Goal: Navigation & Orientation: Find specific page/section

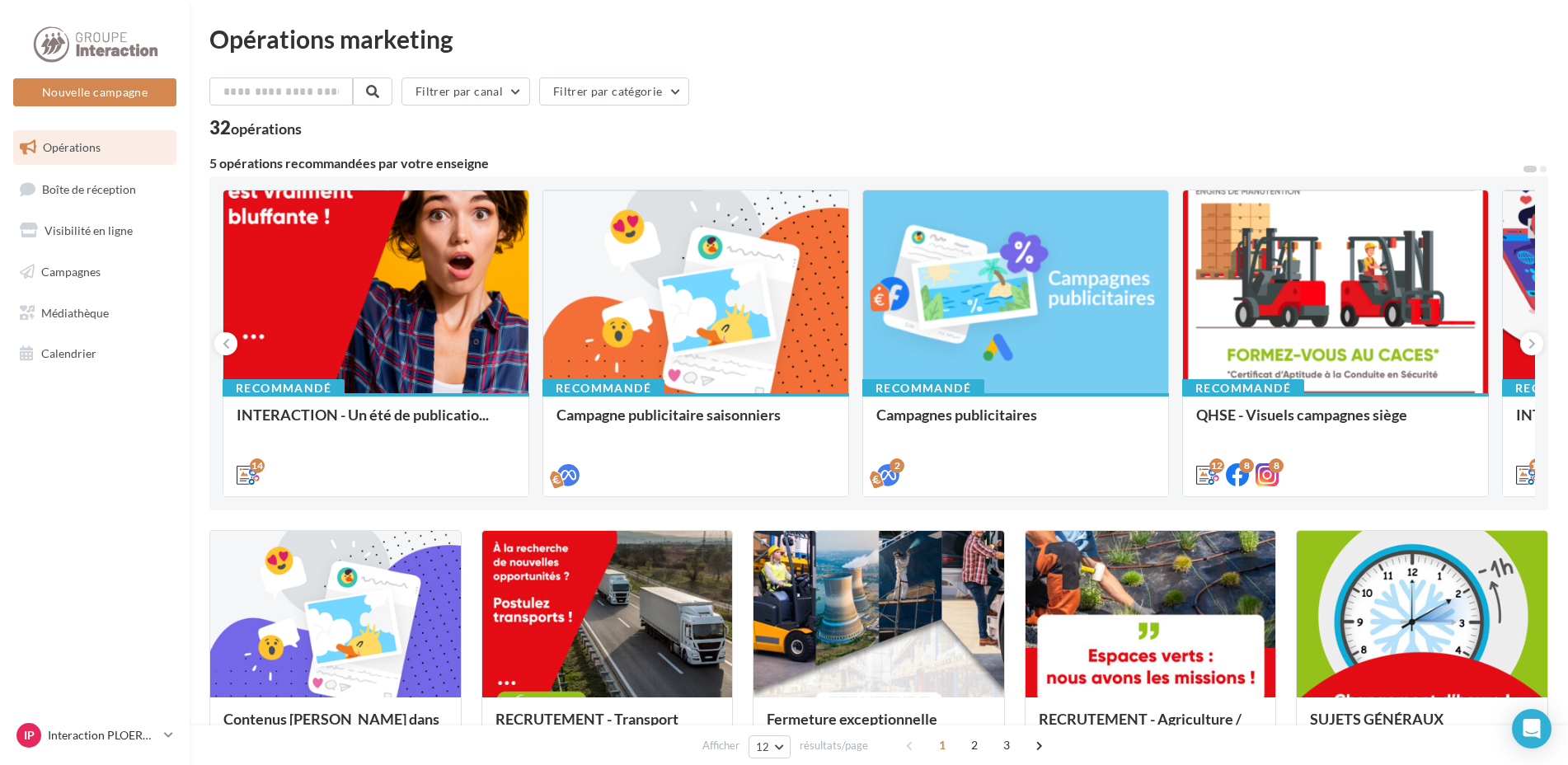
click at [124, 159] on link "Opérations" at bounding box center [95, 148] width 170 height 35
drag, startPoint x: 72, startPoint y: 269, endPoint x: 185, endPoint y: 273, distance: 113.1
click at [72, 270] on span "Campagnes" at bounding box center [71, 272] width 60 height 14
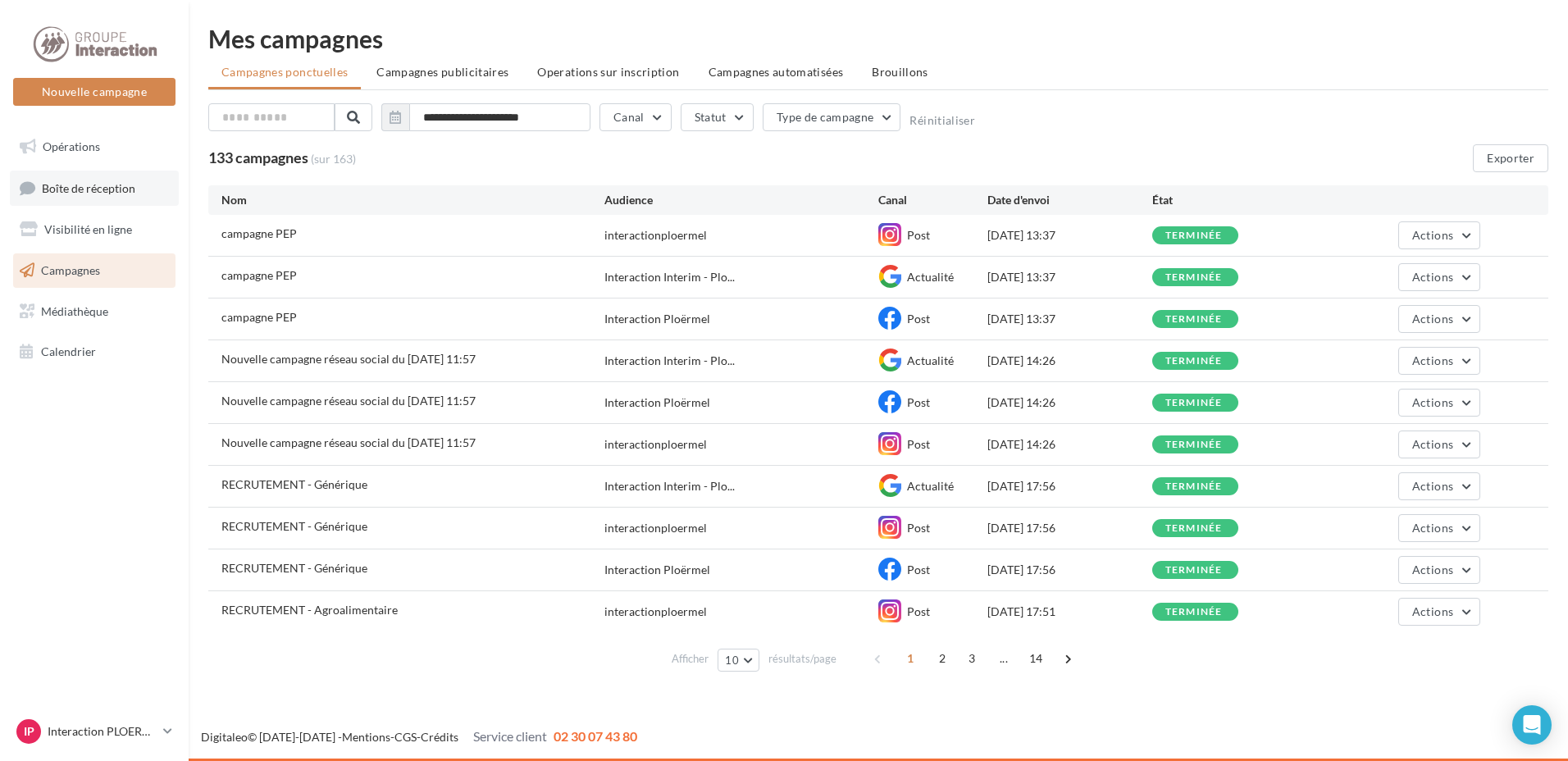
click at [62, 184] on span "Boîte de réception" at bounding box center [89, 187] width 93 height 14
